Goal: Find specific page/section: Find specific page/section

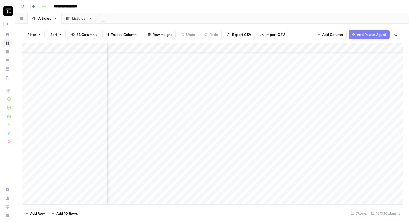
scroll to position [23, 265]
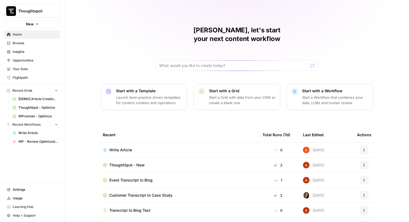
click at [42, 11] on span "Thoughtspot" at bounding box center [34, 10] width 33 height 5
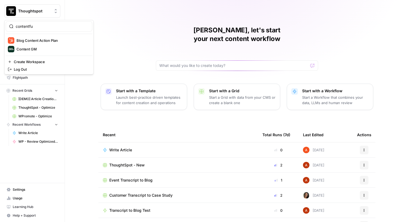
type input "contentful"
